Goal: Task Accomplishment & Management: Manage account settings

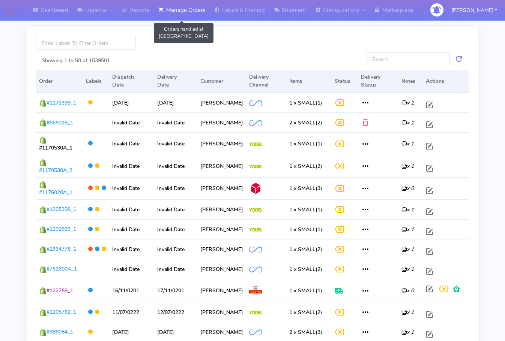
drag, startPoint x: 190, startPoint y: 11, endPoint x: 164, endPoint y: 22, distance: 28.4
click at [190, 11] on link "Manage Orders" at bounding box center [182, 10] width 56 height 21
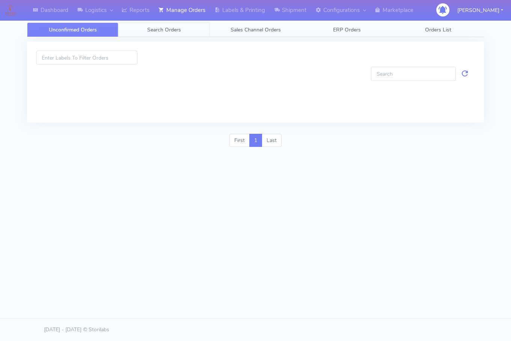
click at [164, 31] on span "Search Orders" at bounding box center [164, 29] width 34 height 7
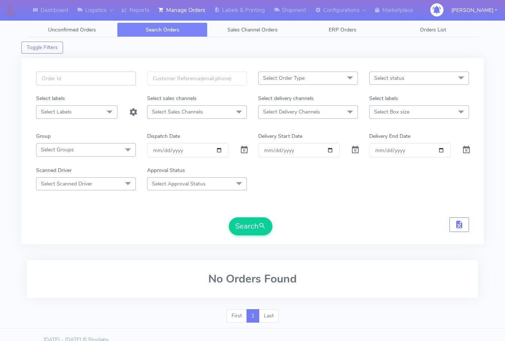
drag, startPoint x: 82, startPoint y: 82, endPoint x: 91, endPoint y: 85, distance: 9.6
click at [82, 82] on input "text" at bounding box center [86, 79] width 100 height 14
paste input "1622098"
type input "1622098"
click at [248, 153] on span at bounding box center [244, 151] width 9 height 7
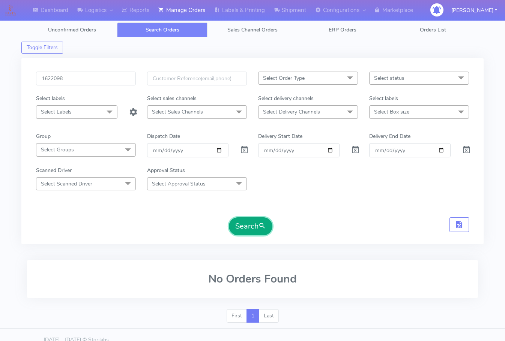
click at [262, 225] on span "submit" at bounding box center [263, 226] width 8 height 10
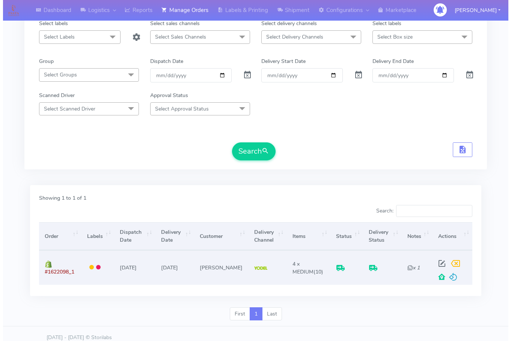
scroll to position [83, 0]
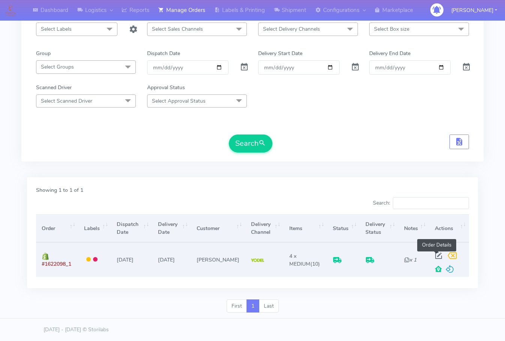
click at [438, 256] on span at bounding box center [439, 257] width 14 height 7
select select "5"
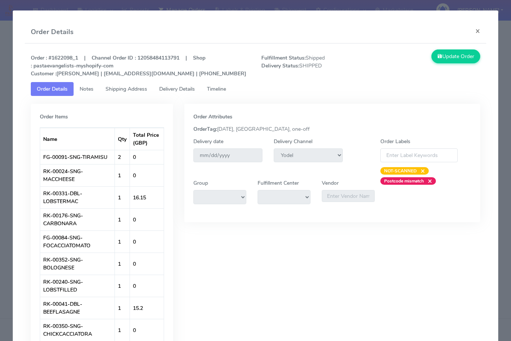
click at [106, 89] on link "Shipping Address" at bounding box center [126, 89] width 54 height 14
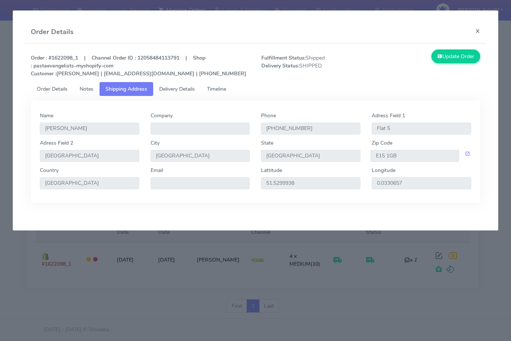
click at [171, 89] on span "Delivery Details" at bounding box center [177, 89] width 36 height 7
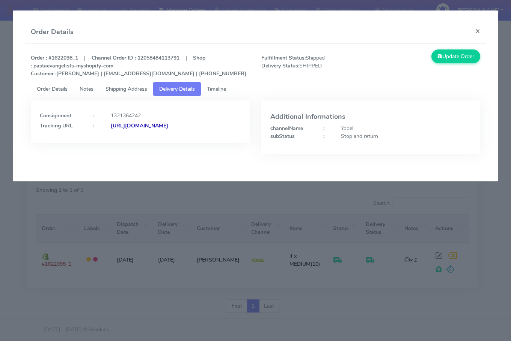
drag, startPoint x: 199, startPoint y: 142, endPoint x: 121, endPoint y: 150, distance: 78.5
click at [121, 143] on div "Consignment : 1321364242 Tracking URL : [URL][DOMAIN_NAME]" at bounding box center [140, 122] width 219 height 43
copy strong "JJD0002249960900810"
